Goal: Browse casually: Explore the website without a specific task or goal

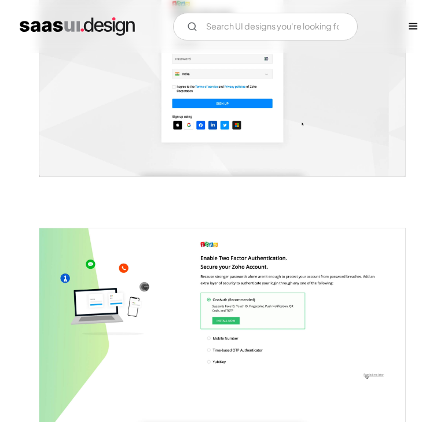
scroll to position [293, 0]
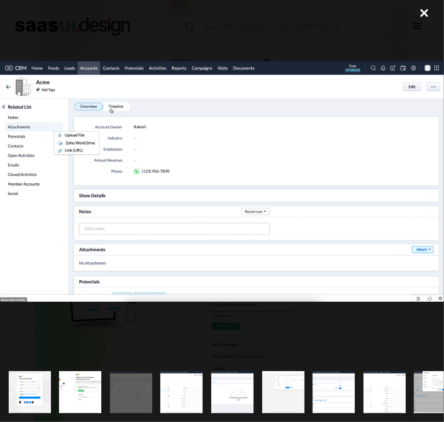
click at [182, 375] on img "show item 4 of 13" at bounding box center [182, 392] width 78 height 42
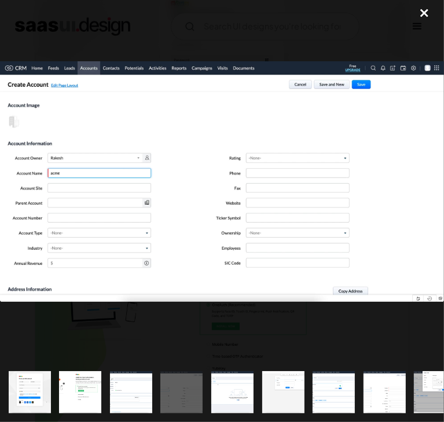
click at [230, 380] on img "show item 5 of 13" at bounding box center [232, 392] width 78 height 42
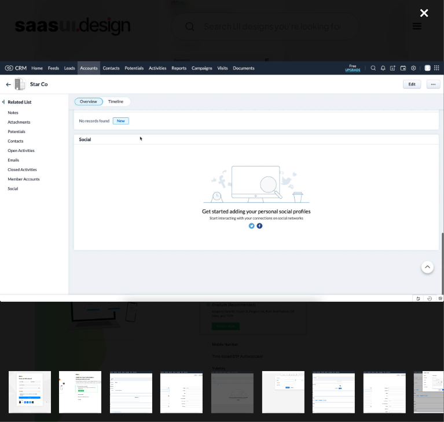
click at [192, 380] on img "show item 4 of 13" at bounding box center [182, 392] width 78 height 42
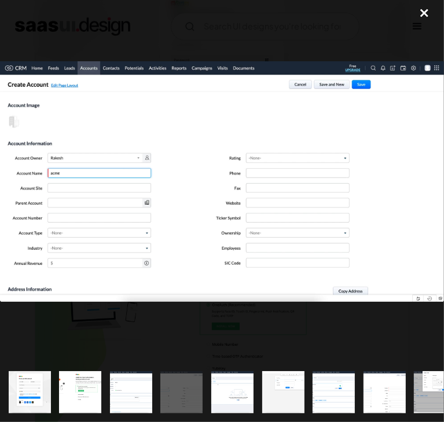
click at [330, 143] on img at bounding box center [222, 181] width 444 height 241
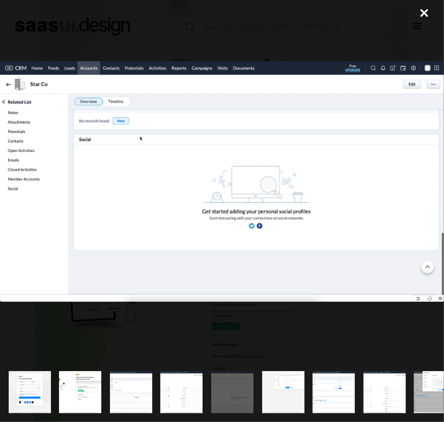
click at [282, 371] on img "show item 6 of 13" at bounding box center [283, 392] width 78 height 42
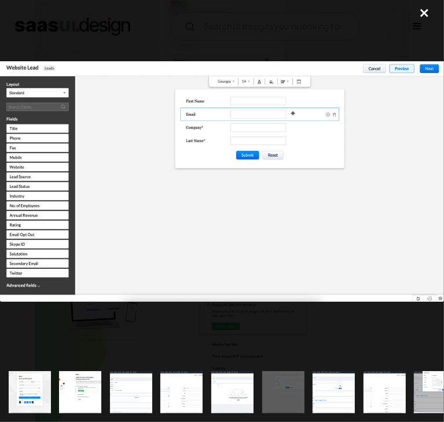
click at [324, 371] on img "show item 7 of 13" at bounding box center [333, 392] width 78 height 42
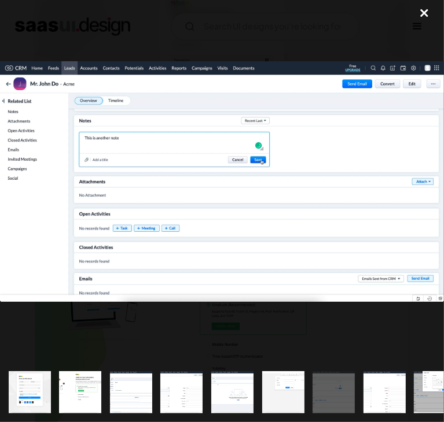
click at [374, 382] on img "show item 8 of 13" at bounding box center [384, 392] width 78 height 42
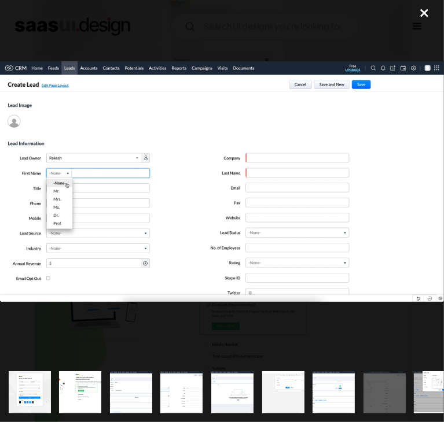
click at [420, 384] on img "show item 9 of 13" at bounding box center [435, 392] width 78 height 42
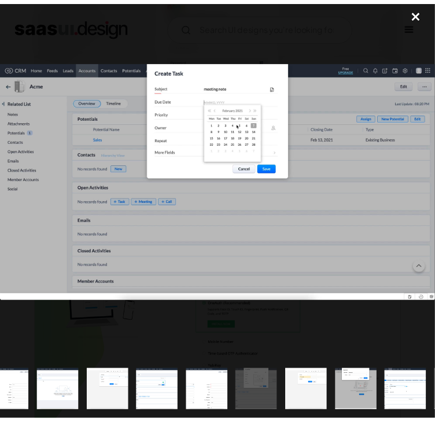
scroll to position [0, 222]
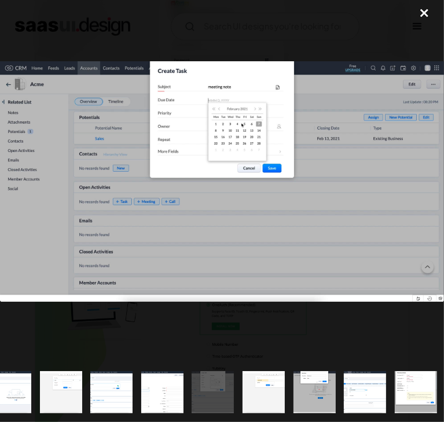
click at [297, 202] on img at bounding box center [222, 181] width 444 height 241
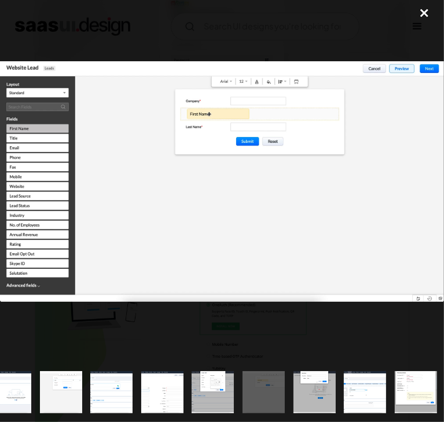
click at [418, 13] on div "close lightbox" at bounding box center [423, 12] width 39 height 25
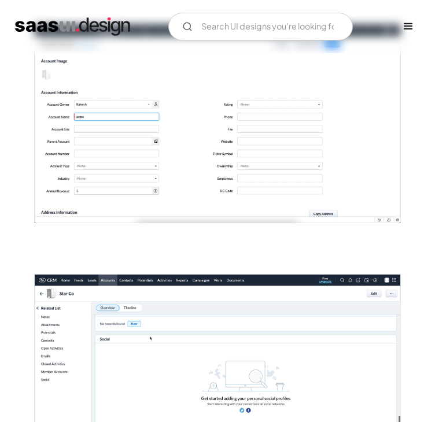
scroll to position [997, 0]
